Goal: Find specific fact: Find specific page/section

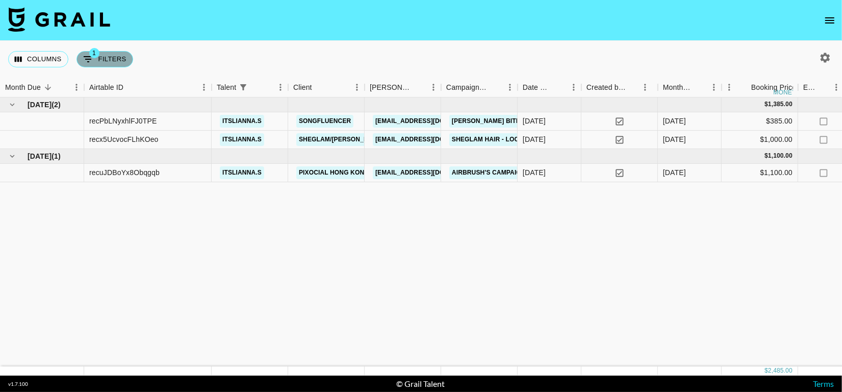
click at [97, 64] on button "1 Filters" at bounding box center [105, 59] width 57 height 16
select select "talentName"
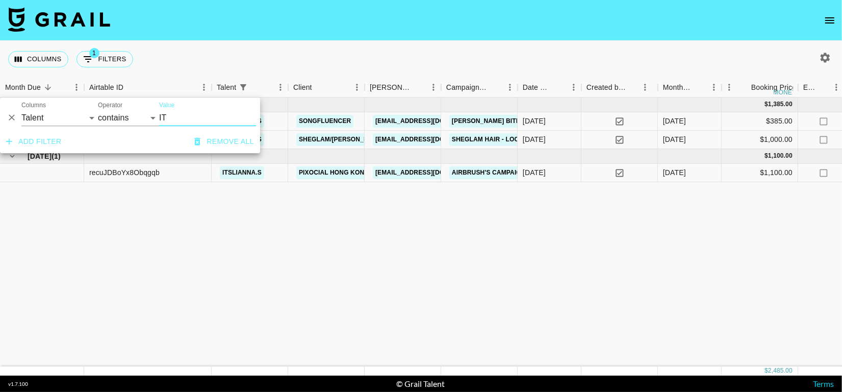
type input "I"
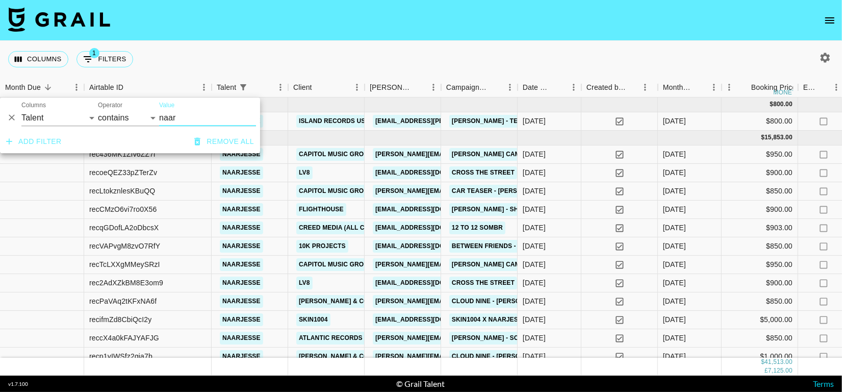
type input "naar"
click at [291, 53] on div "Columns 1 Filters + Booking" at bounding box center [421, 59] width 842 height 37
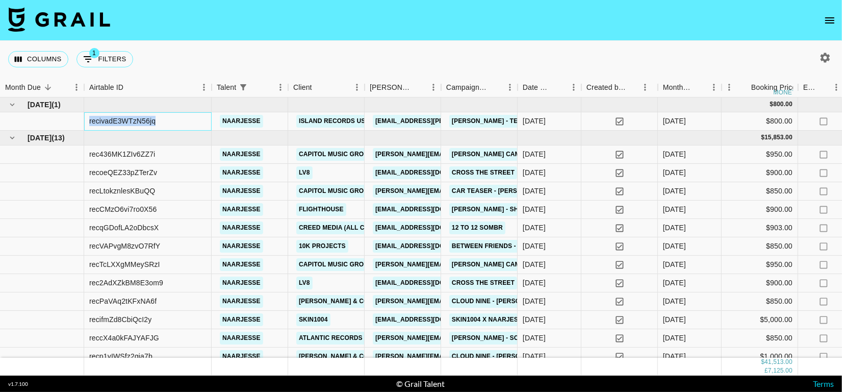
drag, startPoint x: 88, startPoint y: 120, endPoint x: 184, endPoint y: 120, distance: 95.9
click at [184, 120] on div "recivadE3WTzN56jq" at bounding box center [148, 121] width 128 height 18
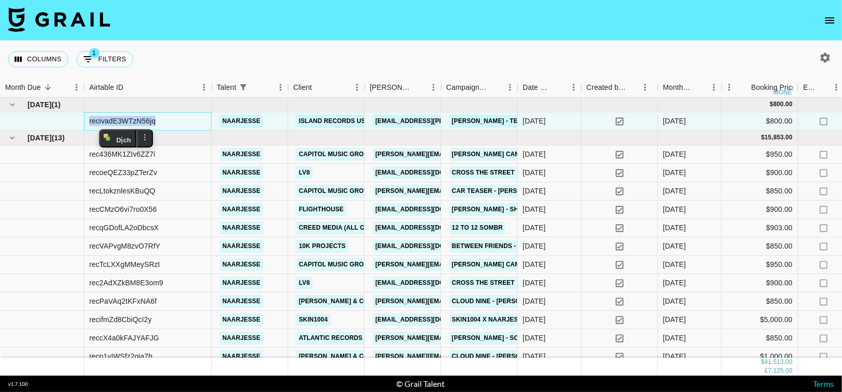
click at [147, 118] on div "recivadE3WTzN56jq" at bounding box center [122, 121] width 66 height 10
drag, startPoint x: 89, startPoint y: 121, endPoint x: 161, endPoint y: 121, distance: 71.9
click at [161, 121] on div "recivadE3WTzN56jq" at bounding box center [148, 121] width 128 height 18
copy div "recivadE3WTzN5"
drag, startPoint x: 90, startPoint y: 155, endPoint x: 182, endPoint y: 158, distance: 92.4
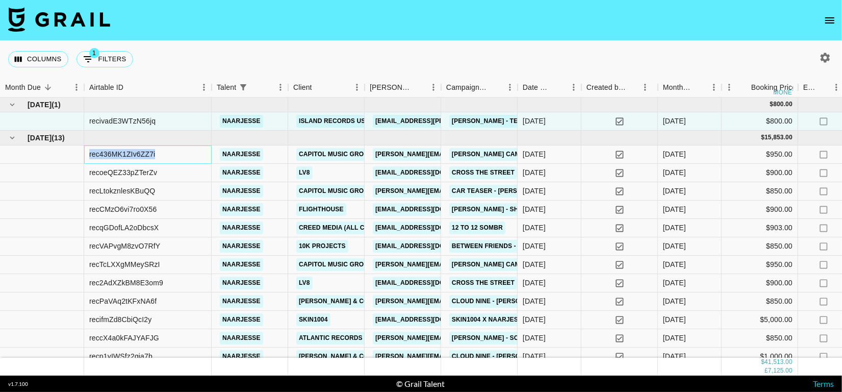
click at [182, 158] on div "rec436MK1ZIv6ZZ7i" at bounding box center [148, 154] width 128 height 18
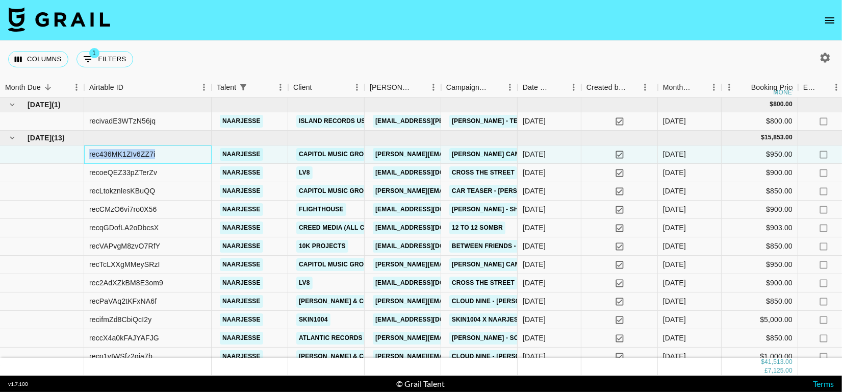
copy div "rec436MK1ZIv6ZZ7i"
drag, startPoint x: 89, startPoint y: 175, endPoint x: 191, endPoint y: 176, distance: 102.1
click at [191, 176] on div "recoeQEZ33pZTerZv" at bounding box center [148, 173] width 128 height 18
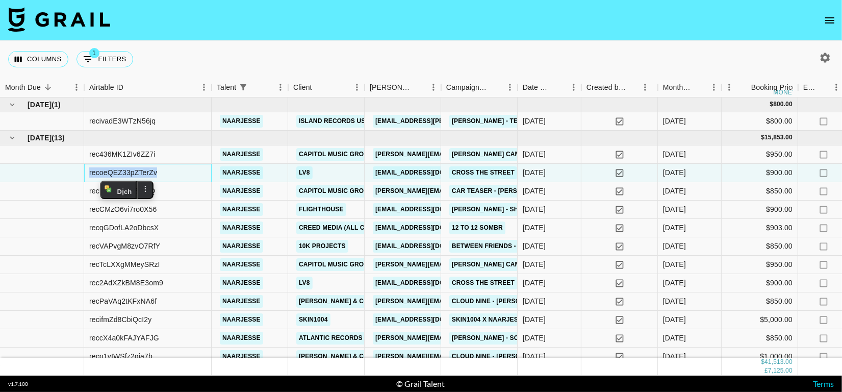
copy div "recoeQEZ33pZTerZv"
click at [101, 55] on button "1 Filters" at bounding box center [105, 59] width 57 height 16
select select "talentName"
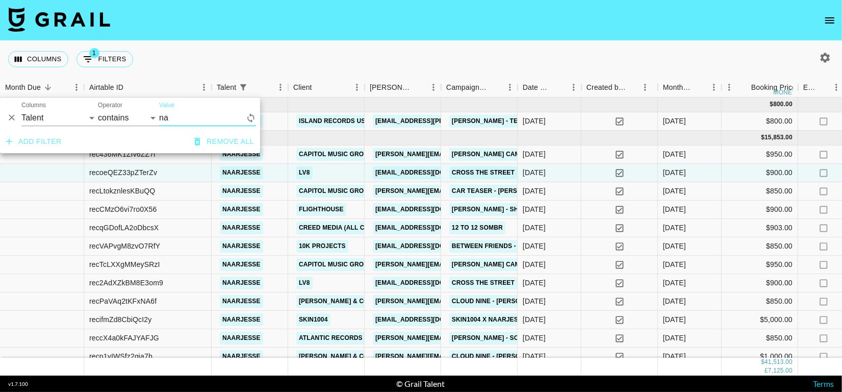
type input "n"
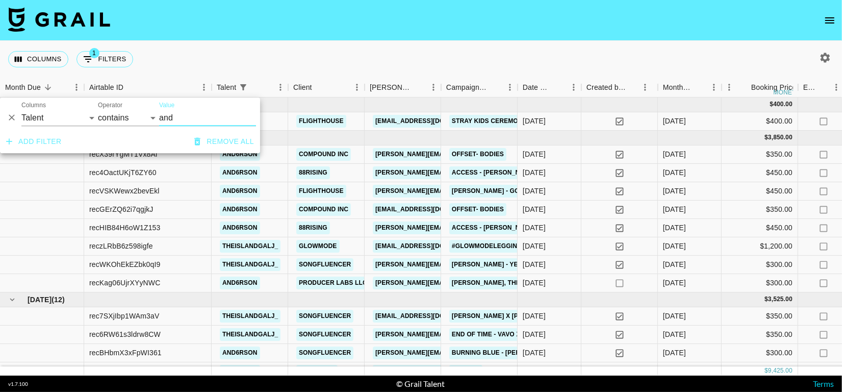
type input "and"
click at [348, 47] on div "Columns 1 Filters + Booking" at bounding box center [421, 59] width 842 height 37
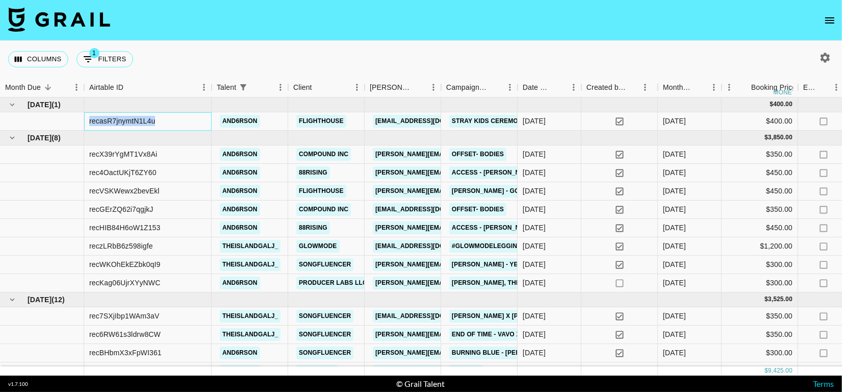
drag, startPoint x: 89, startPoint y: 118, endPoint x: 182, endPoint y: 112, distance: 93.1
click at [182, 112] on div "recasR7jnymtN1L4u" at bounding box center [148, 121] width 128 height 18
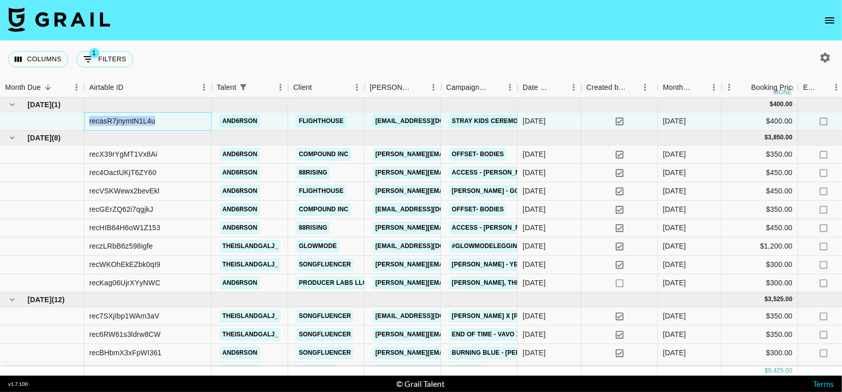
copy div "recasR7jnymtN1L4u"
drag, startPoint x: 88, startPoint y: 171, endPoint x: 166, endPoint y: 164, distance: 78.4
click at [166, 164] on div "rec4OactUKjT6ZY60" at bounding box center [148, 173] width 128 height 18
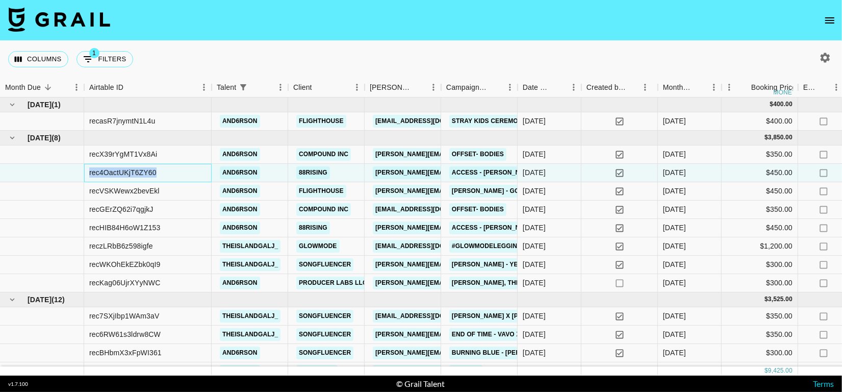
copy div "rec4OactUKjT6ZY60"
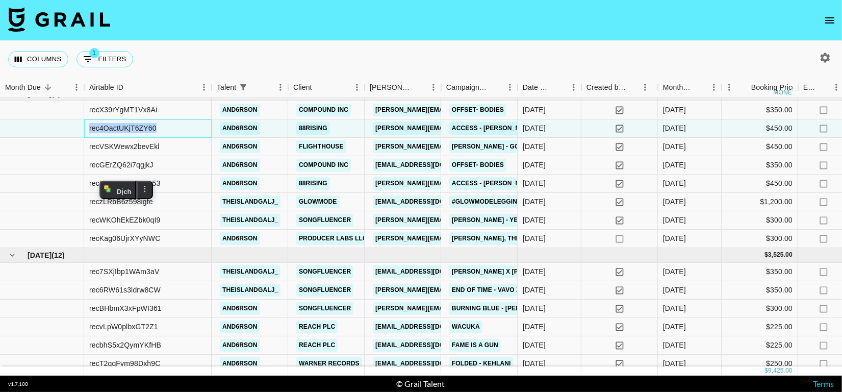
scroll to position [49, 0]
